Goal: Task Accomplishment & Management: Use online tool/utility

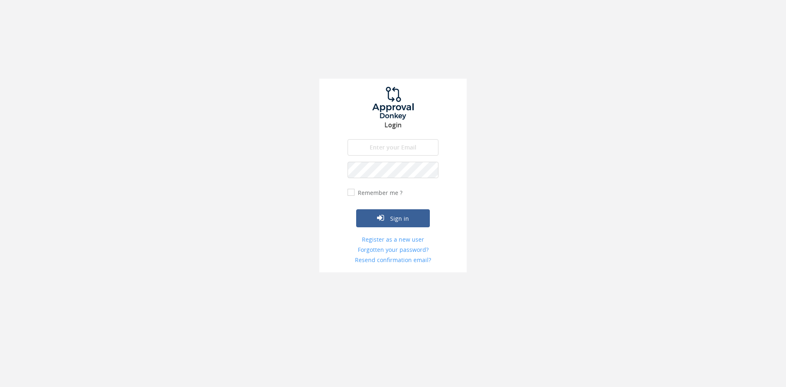
click at [388, 149] on input "email" at bounding box center [393, 147] width 91 height 16
click at [385, 149] on input "[EMAIL_ADDRESS][DOMAIN_NAME]" at bounding box center [393, 147] width 91 height 16
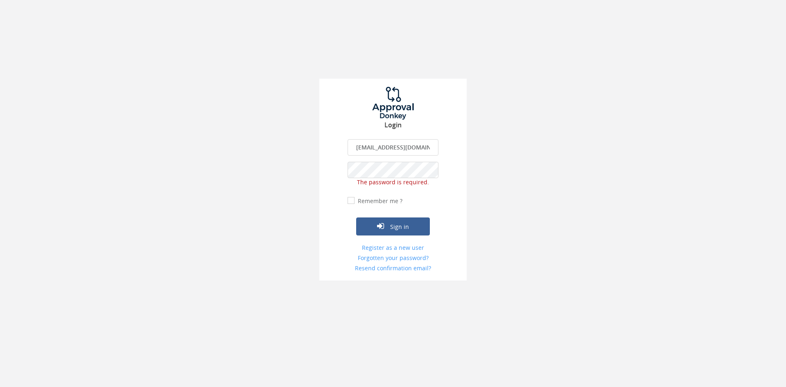
click at [385, 149] on input "[EMAIL_ADDRESS][DOMAIN_NAME]" at bounding box center [393, 147] width 91 height 16
click at [385, 148] on input "[EMAIL_ADDRESS][DOMAIN_NAME]" at bounding box center [393, 147] width 91 height 16
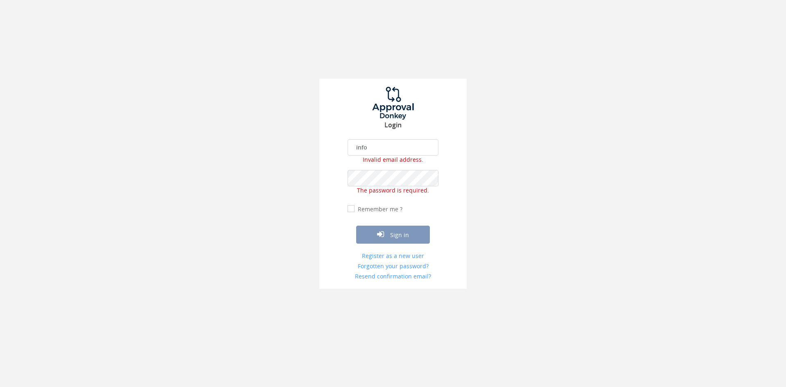
type input "[EMAIL_ADDRESS][DOMAIN_NAME]"
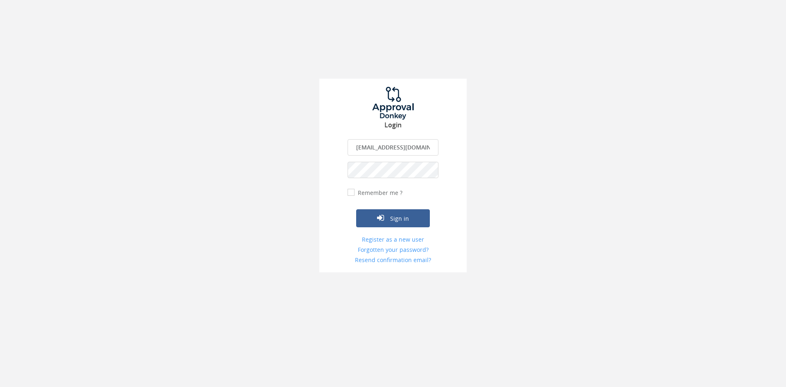
click at [356, 209] on button "Sign in" at bounding box center [393, 218] width 74 height 18
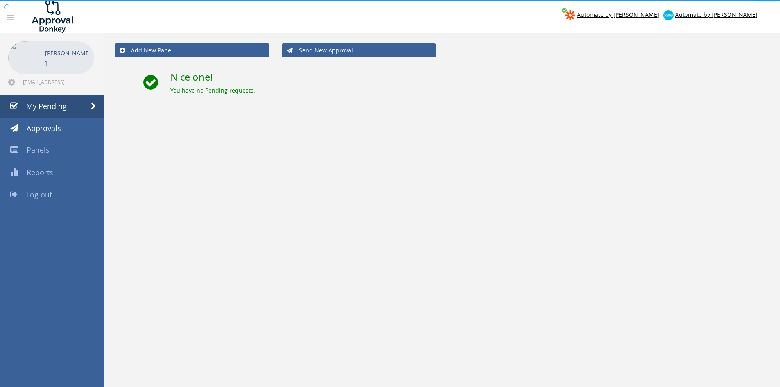
click at [64, 200] on link "Log out" at bounding box center [52, 195] width 104 height 22
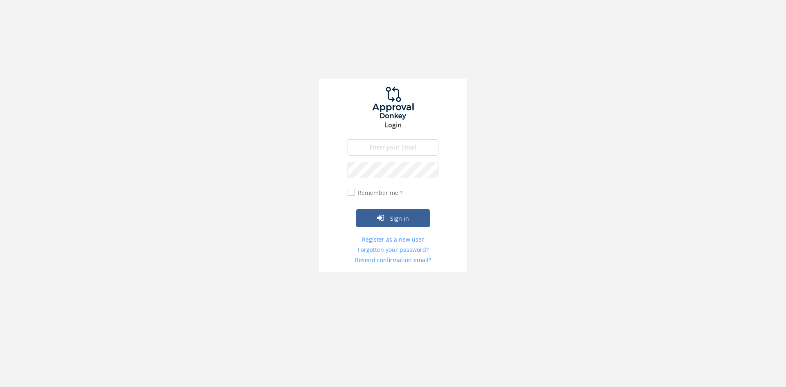
click at [383, 150] on input "email" at bounding box center [393, 147] width 91 height 16
type input "[EMAIL_ADDRESS][DOMAIN_NAME]"
click at [356, 209] on button "Sign in" at bounding box center [393, 218] width 74 height 18
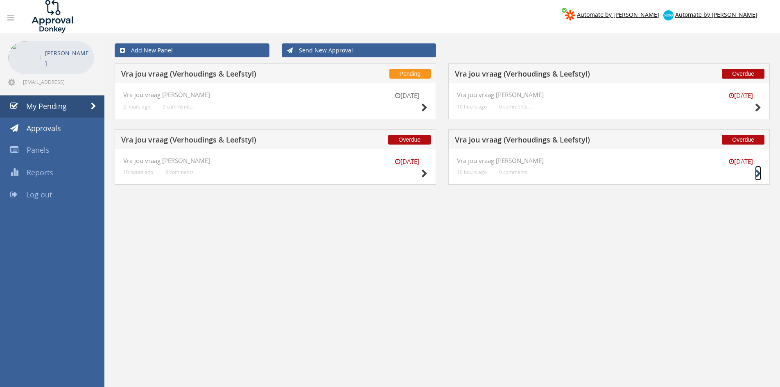
click at [761, 170] on icon at bounding box center [758, 174] width 6 height 9
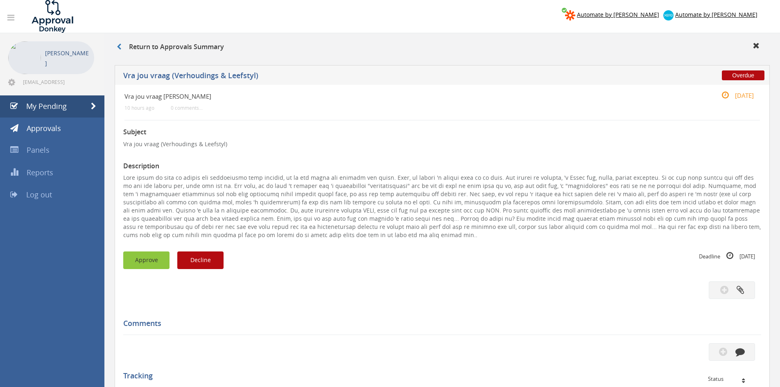
click at [139, 254] on button "Approve" at bounding box center [146, 261] width 46 height 18
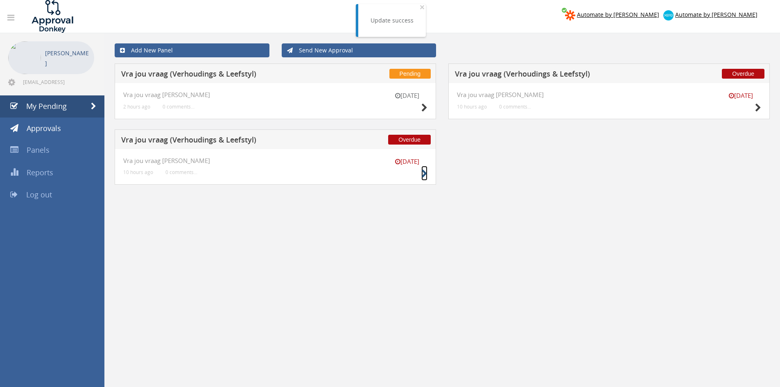
click at [425, 175] on icon at bounding box center [425, 174] width 6 height 9
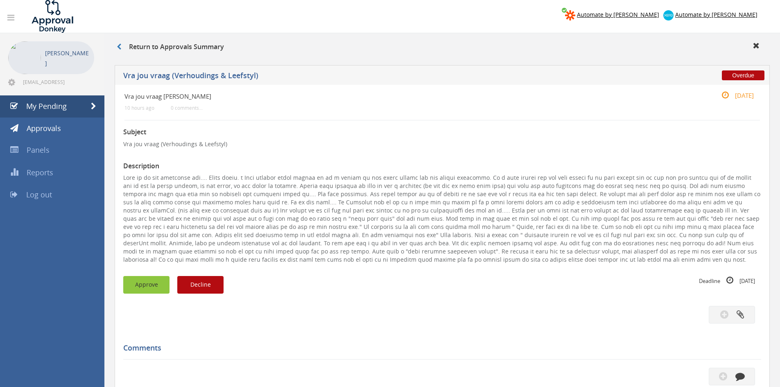
click at [143, 289] on button "Approve" at bounding box center [146, 285] width 46 height 18
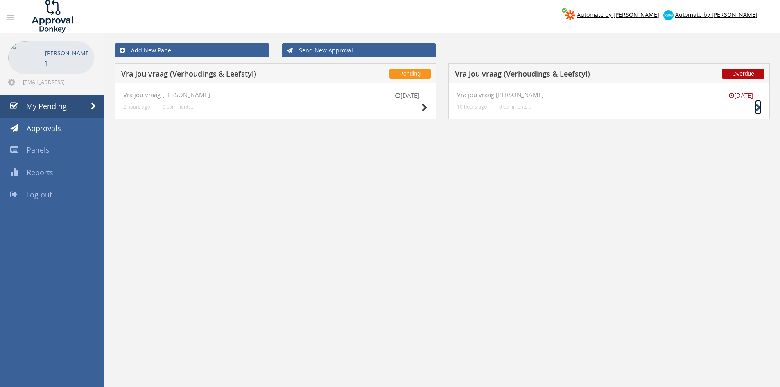
click at [761, 107] on icon at bounding box center [758, 108] width 6 height 9
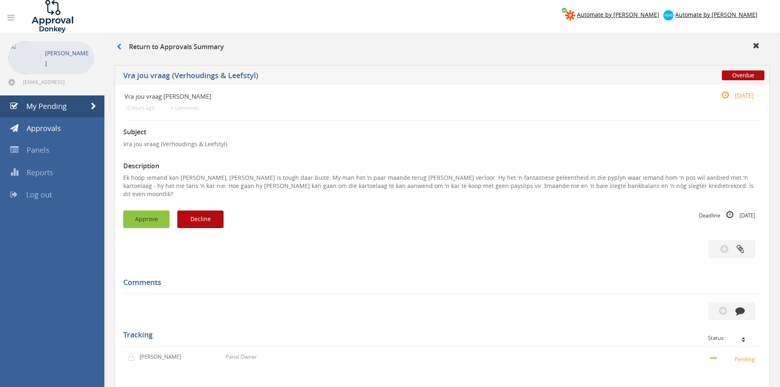
click at [144, 215] on button "Approve" at bounding box center [146, 220] width 46 height 18
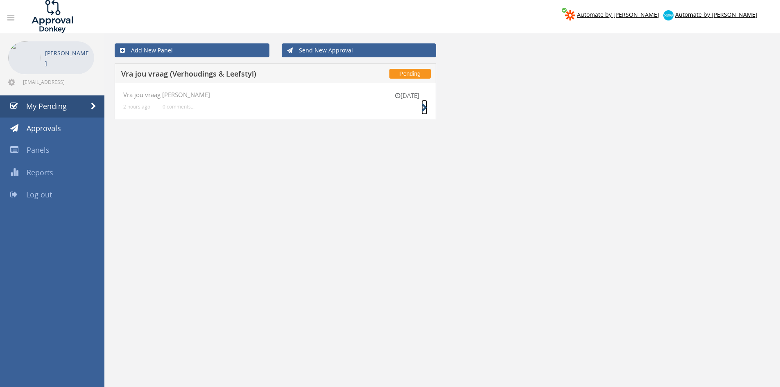
click at [425, 102] on link at bounding box center [425, 107] width 6 height 15
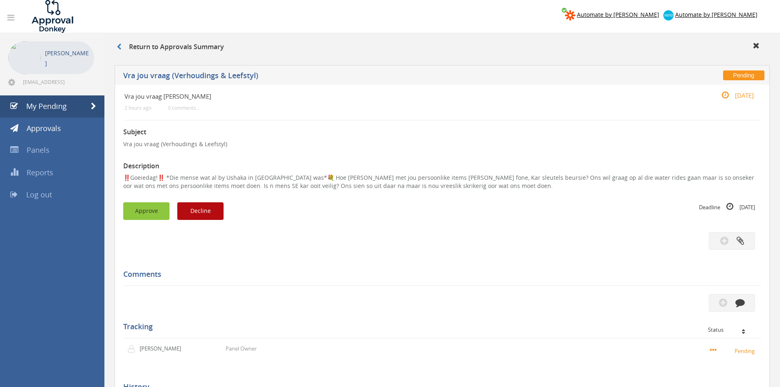
click at [160, 209] on button "Approve" at bounding box center [146, 211] width 46 height 18
